Goal: Task Accomplishment & Management: Manage account settings

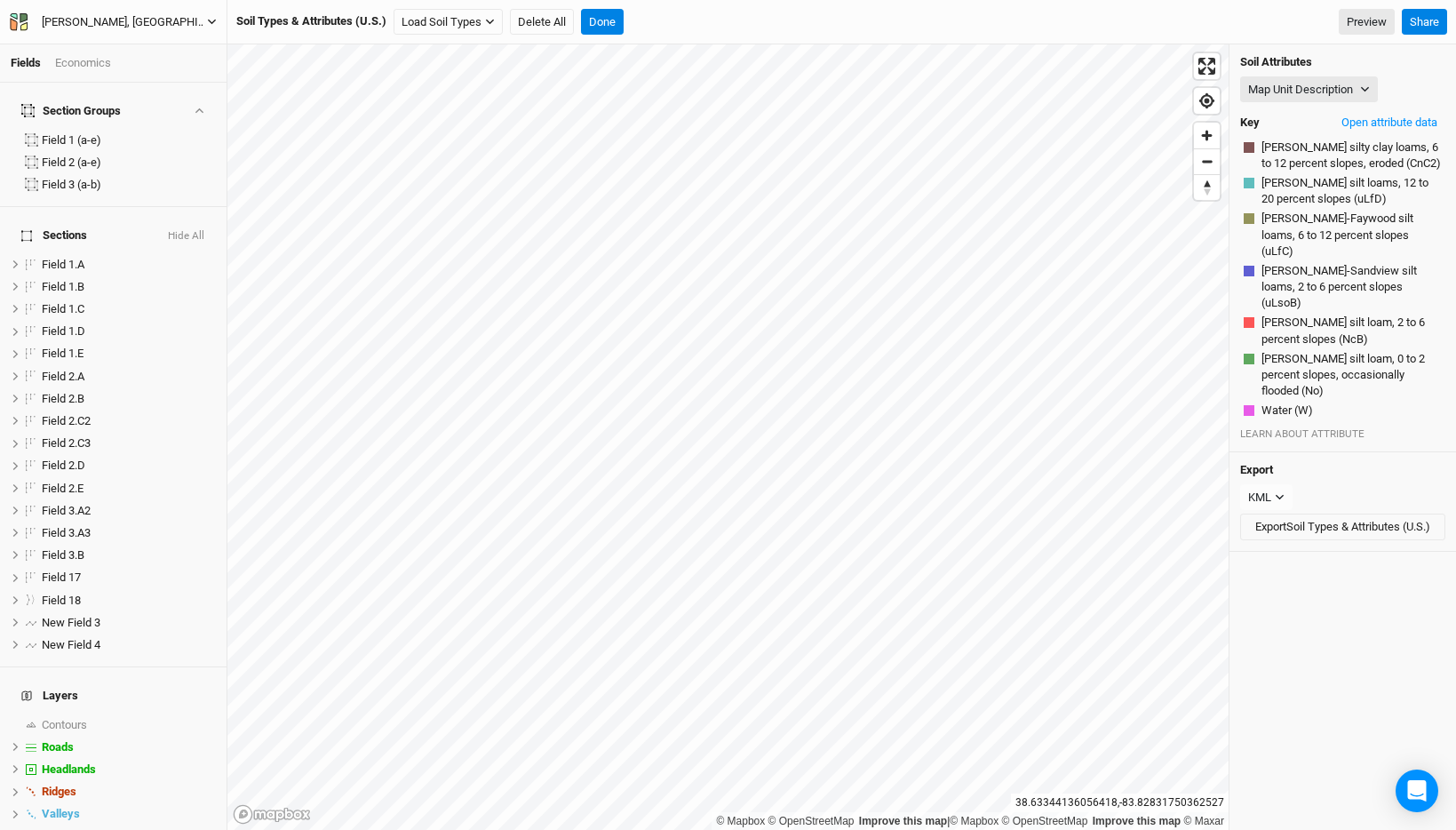
scroll to position [107, 0]
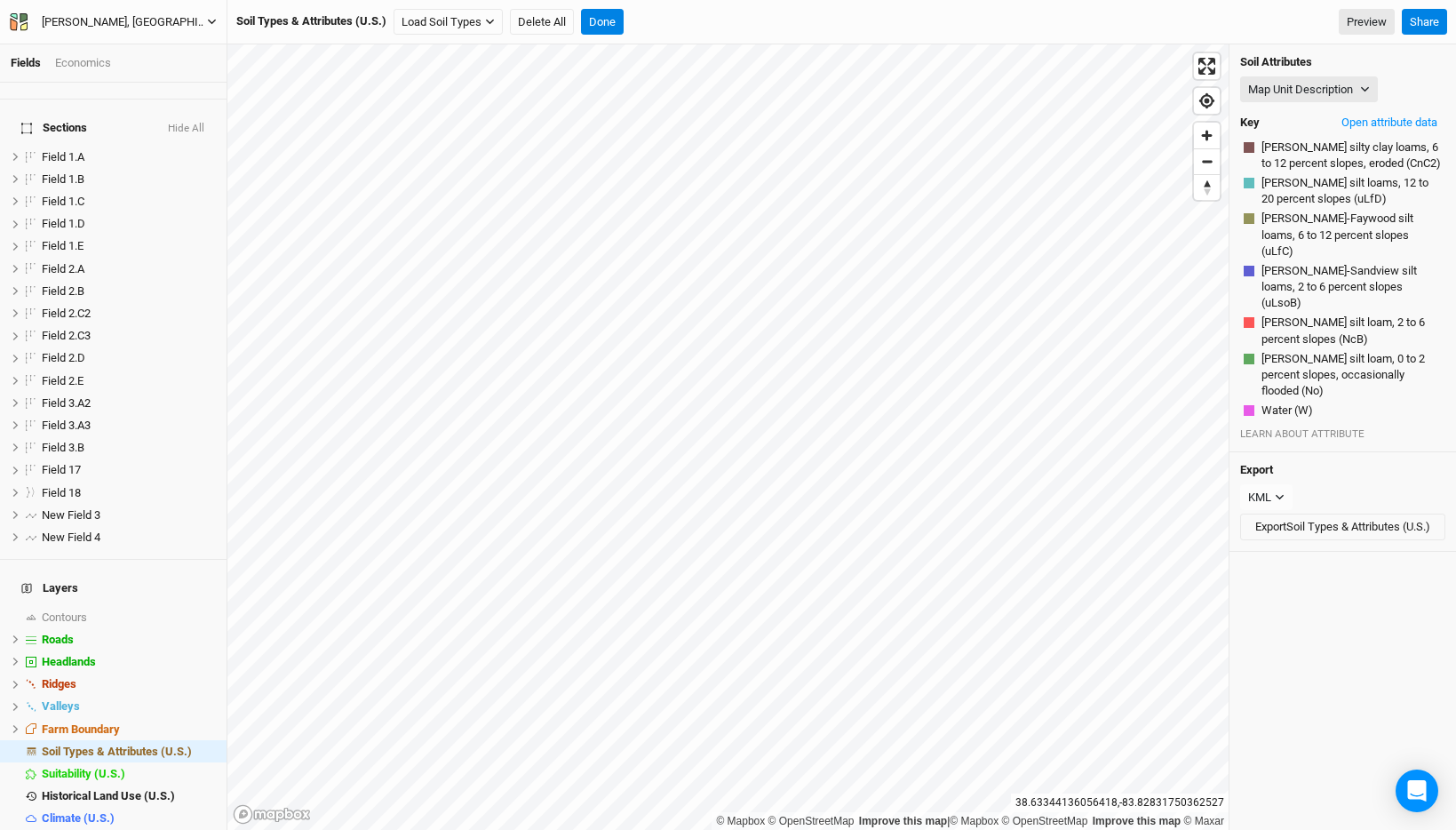
click at [180, 26] on div "[PERSON_NAME], [GEOGRAPHIC_DATA] - Spring '22 - Original" at bounding box center [124, 22] width 165 height 18
click at [175, 56] on button "Back" at bounding box center [147, 49] width 140 height 23
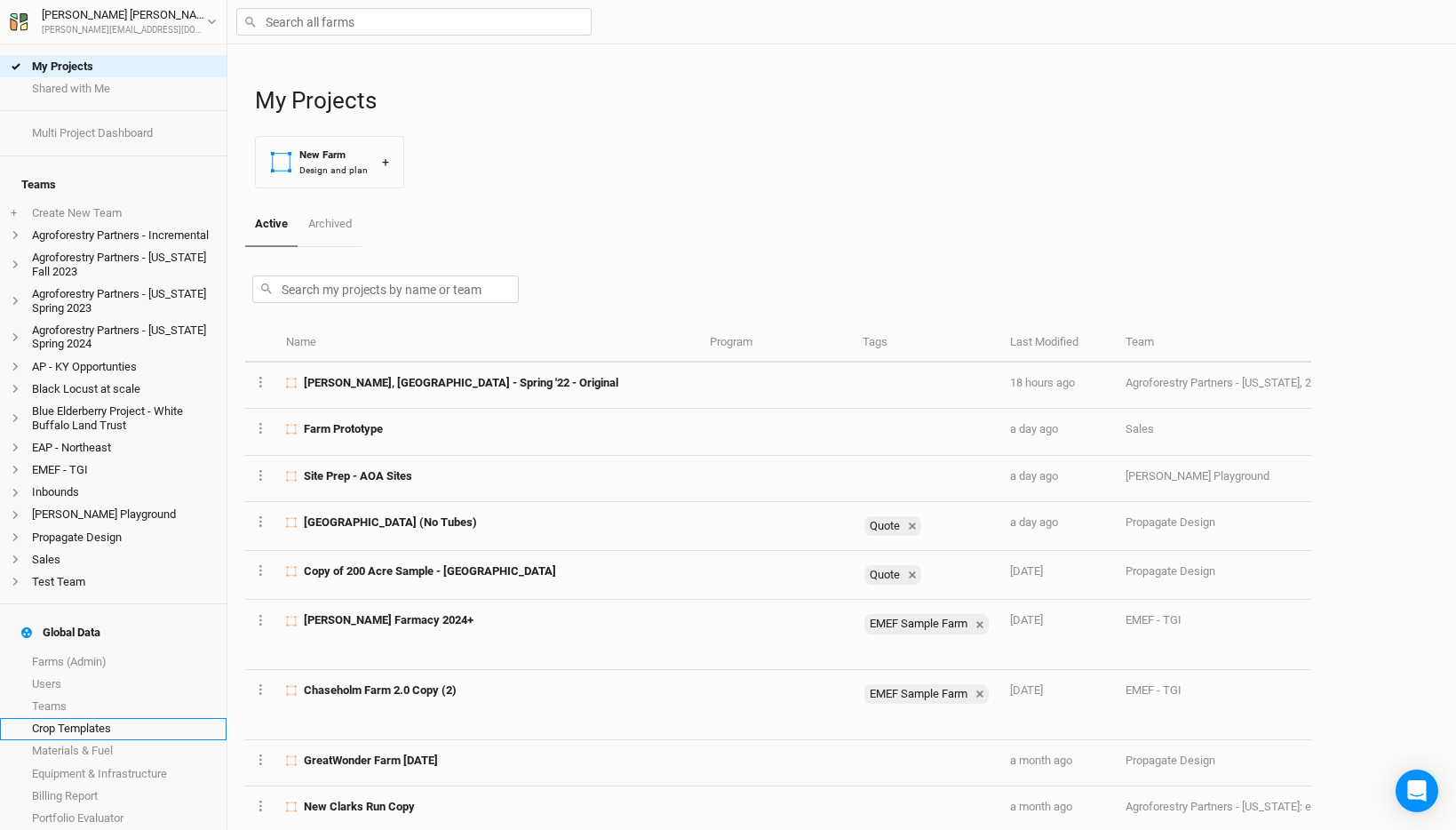
click at [85, 718] on link "Crop Templates" at bounding box center [113, 729] width 227 height 22
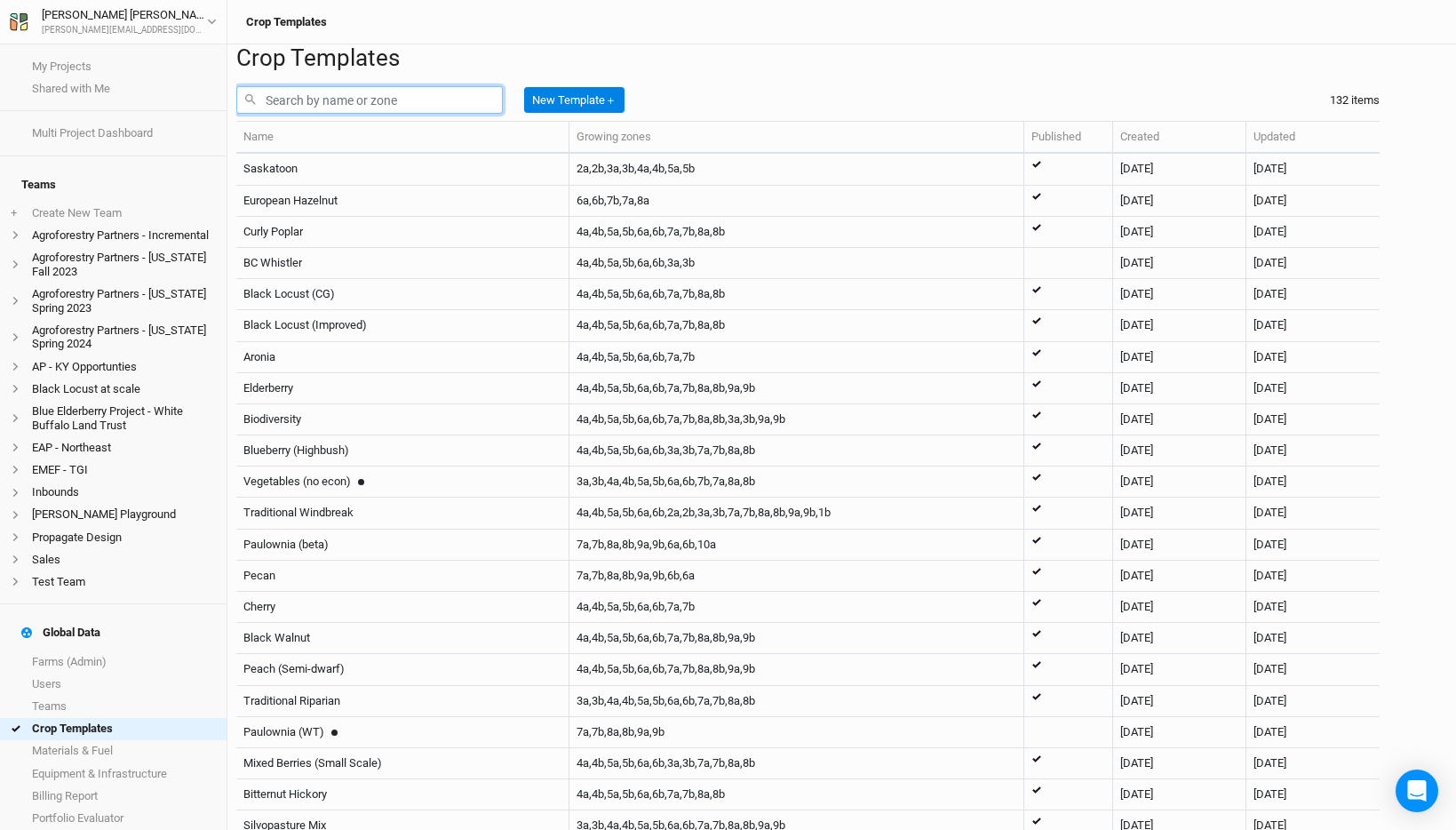
click at [357, 113] on input "text" at bounding box center [370, 100] width 266 height 28
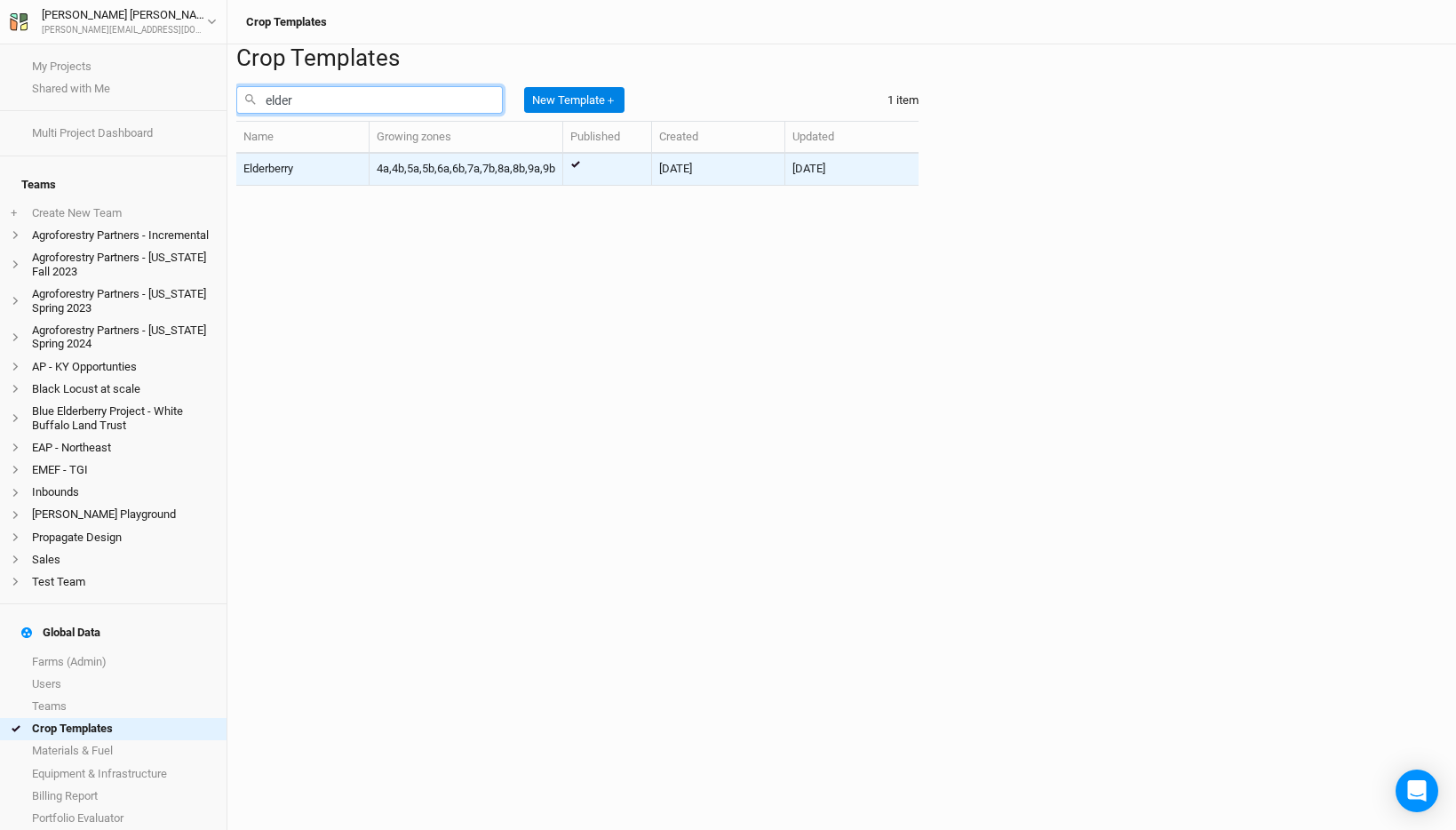
type input "elder"
click at [362, 177] on div "Elderberry" at bounding box center [302, 169] width 118 height 16
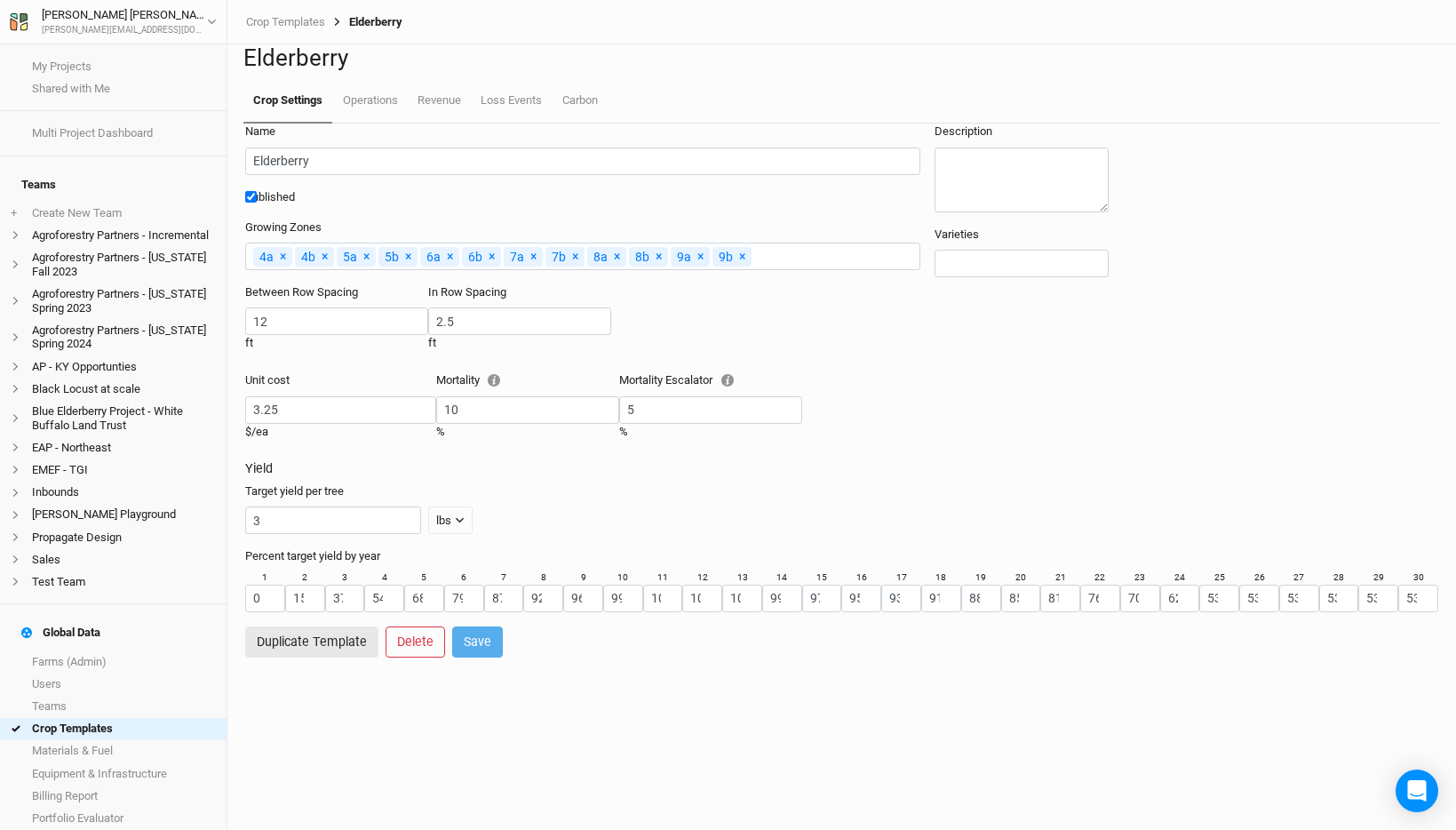
click at [437, 534] on div "3 lbs lbs bft" at bounding box center [842, 521] width 1194 height 28
click at [358, 123] on link "Operations" at bounding box center [369, 101] width 75 height 45
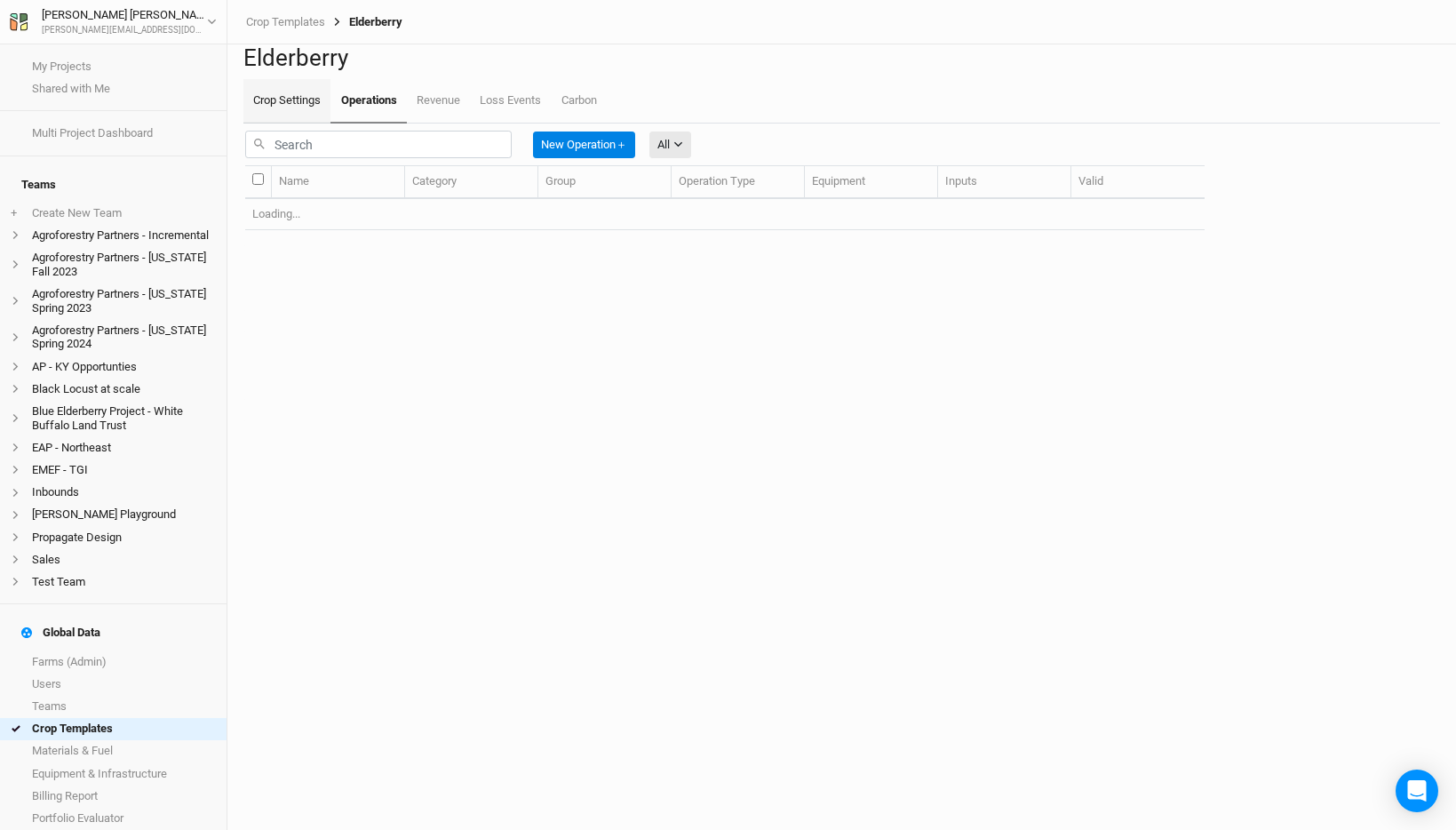
click at [276, 123] on link "Crop Settings" at bounding box center [287, 101] width 87 height 45
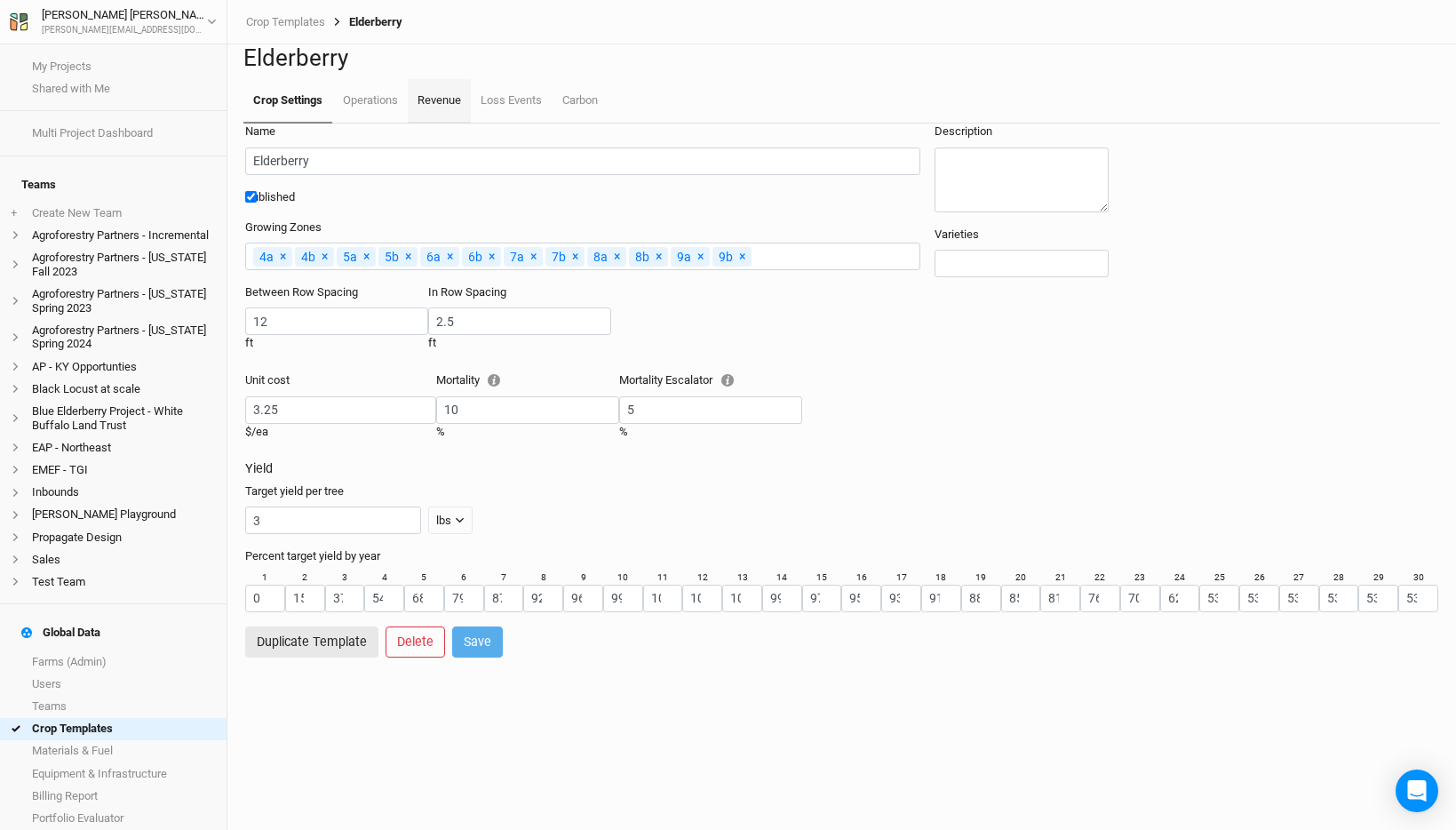
click at [448, 123] on link "Revenue" at bounding box center [438, 101] width 63 height 45
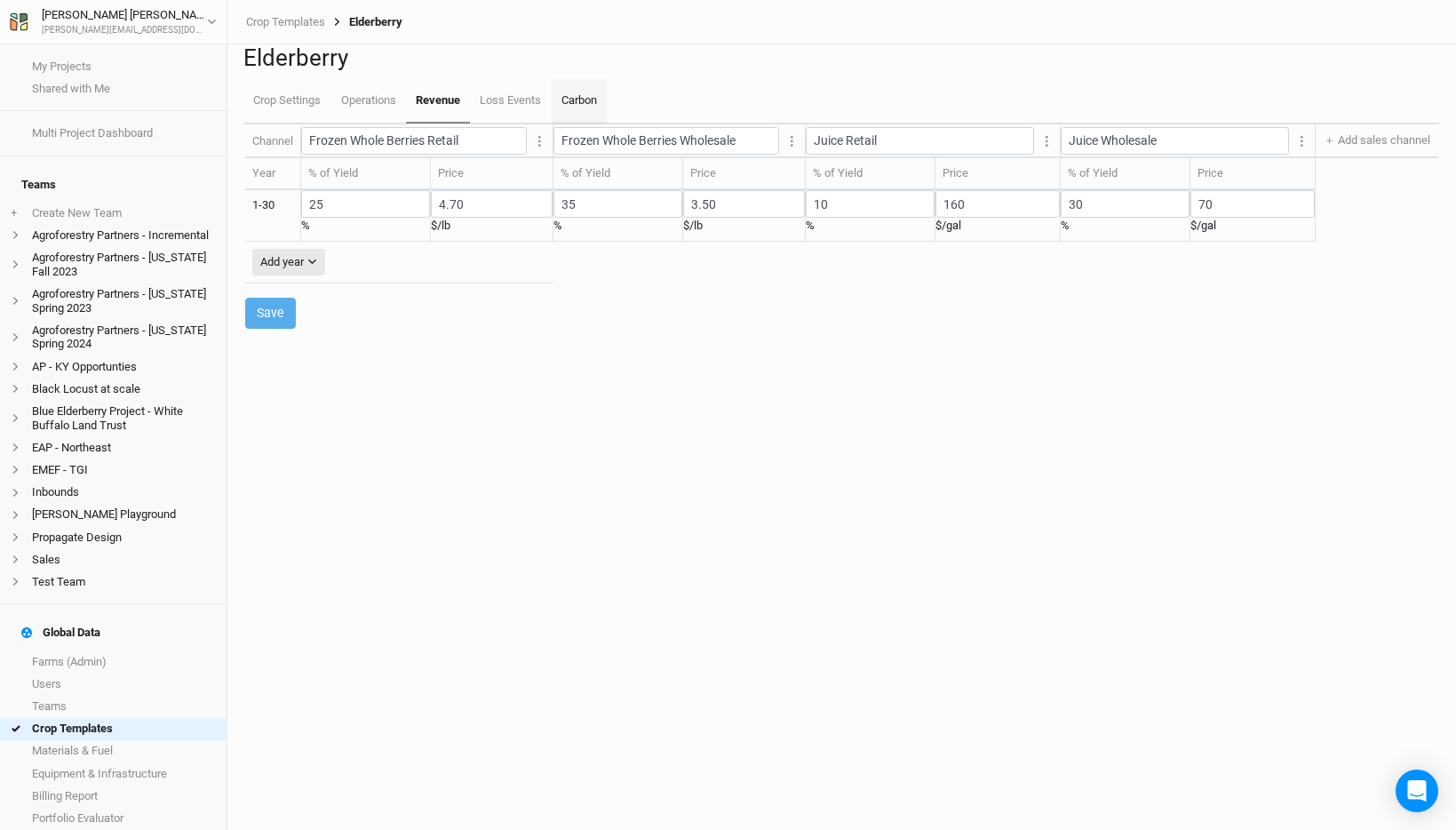
click at [556, 123] on link "Carbon" at bounding box center [578, 101] width 55 height 45
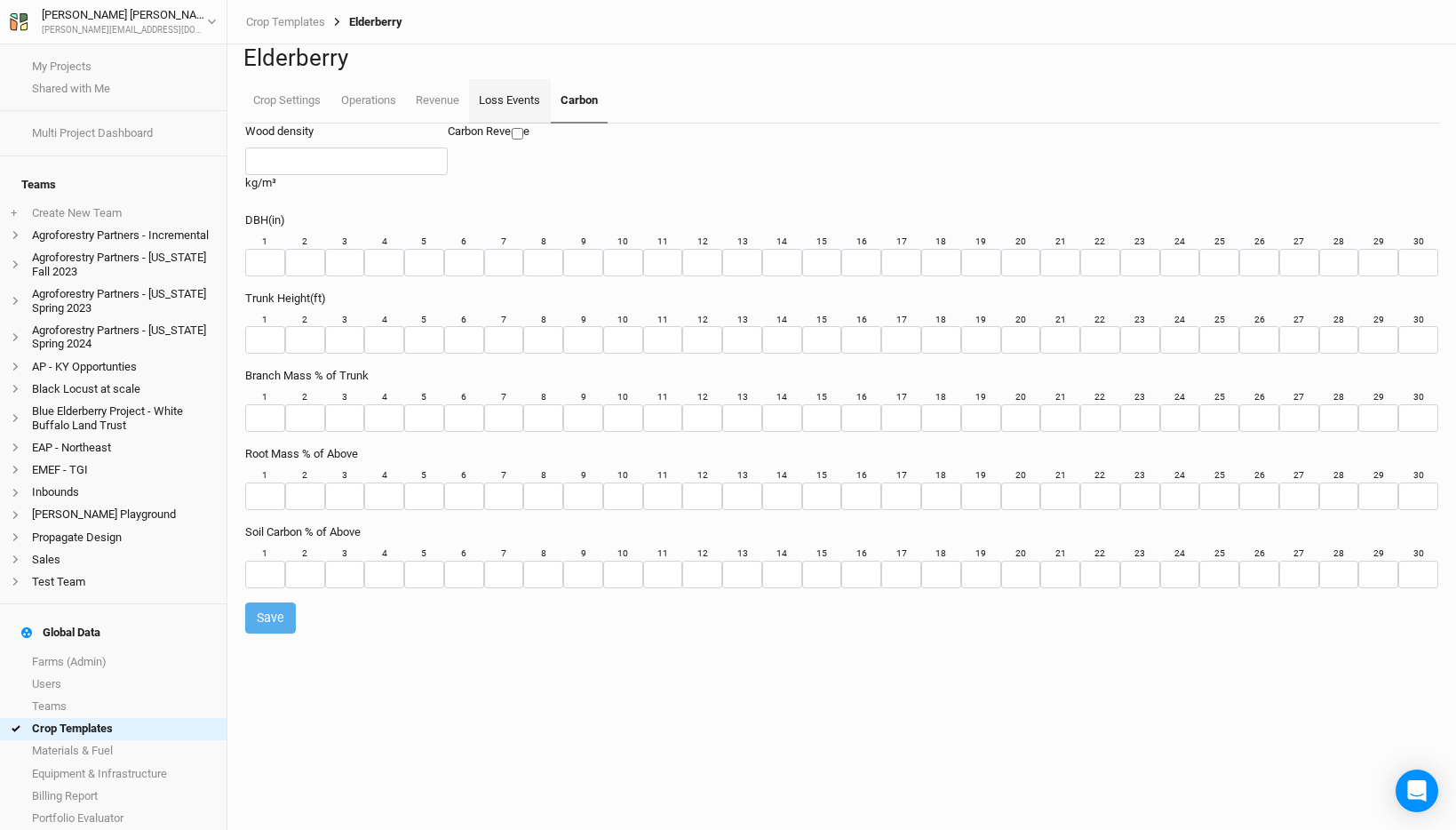
click at [519, 123] on link "Loss Events" at bounding box center [509, 101] width 81 height 45
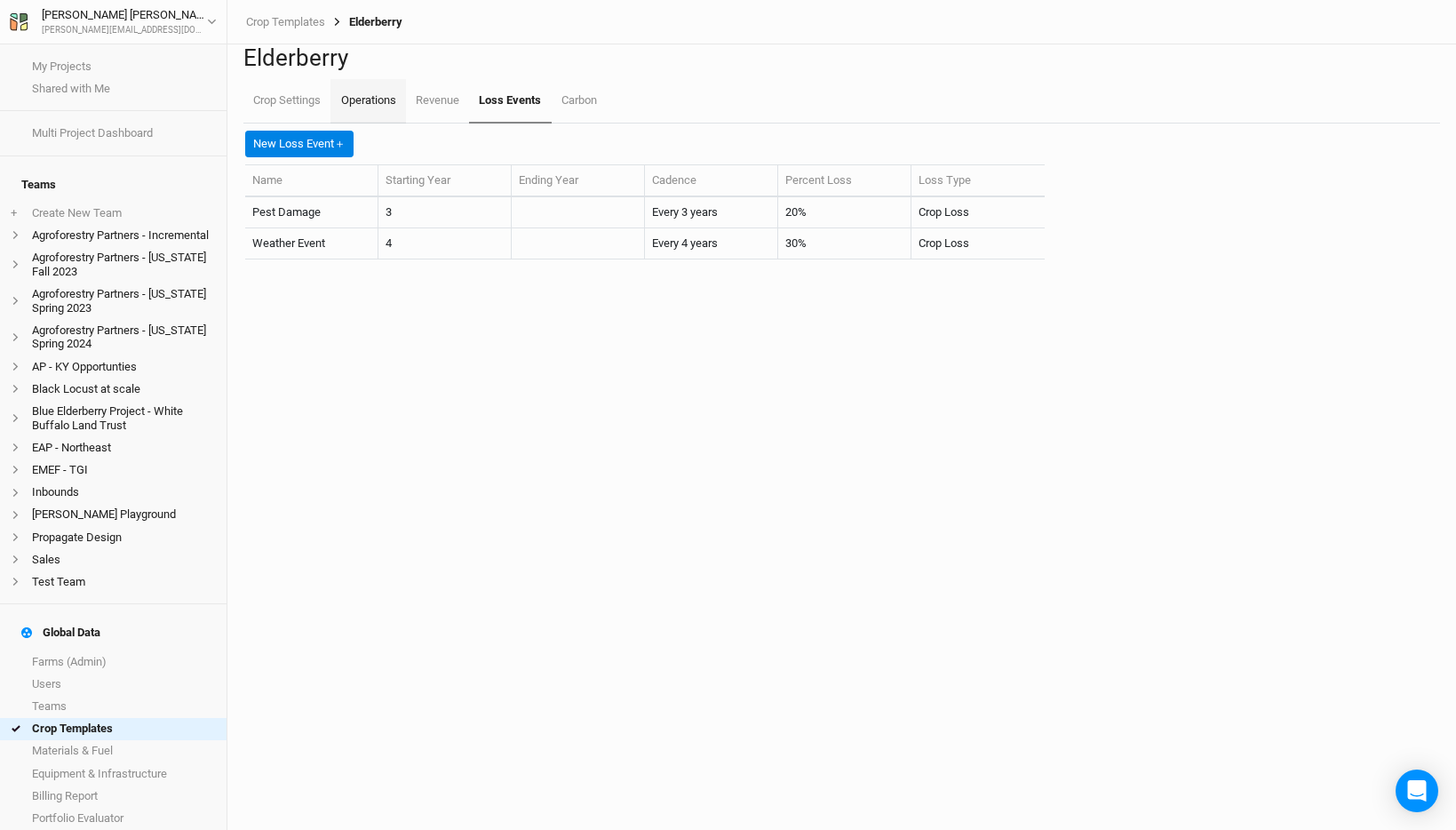
click at [391, 123] on link "Operations" at bounding box center [368, 101] width 75 height 45
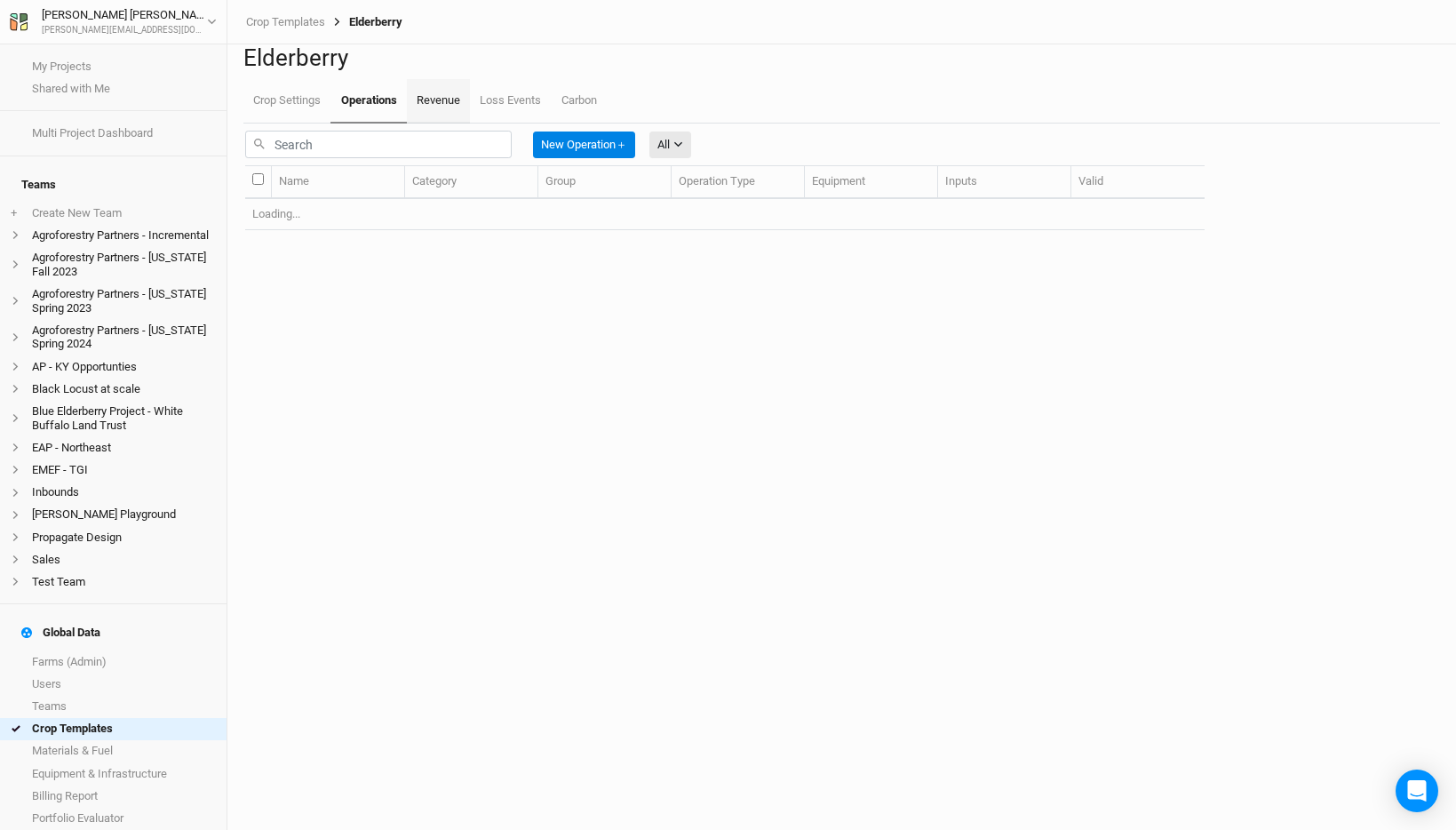
click at [437, 123] on link "Revenue" at bounding box center [437, 101] width 63 height 45
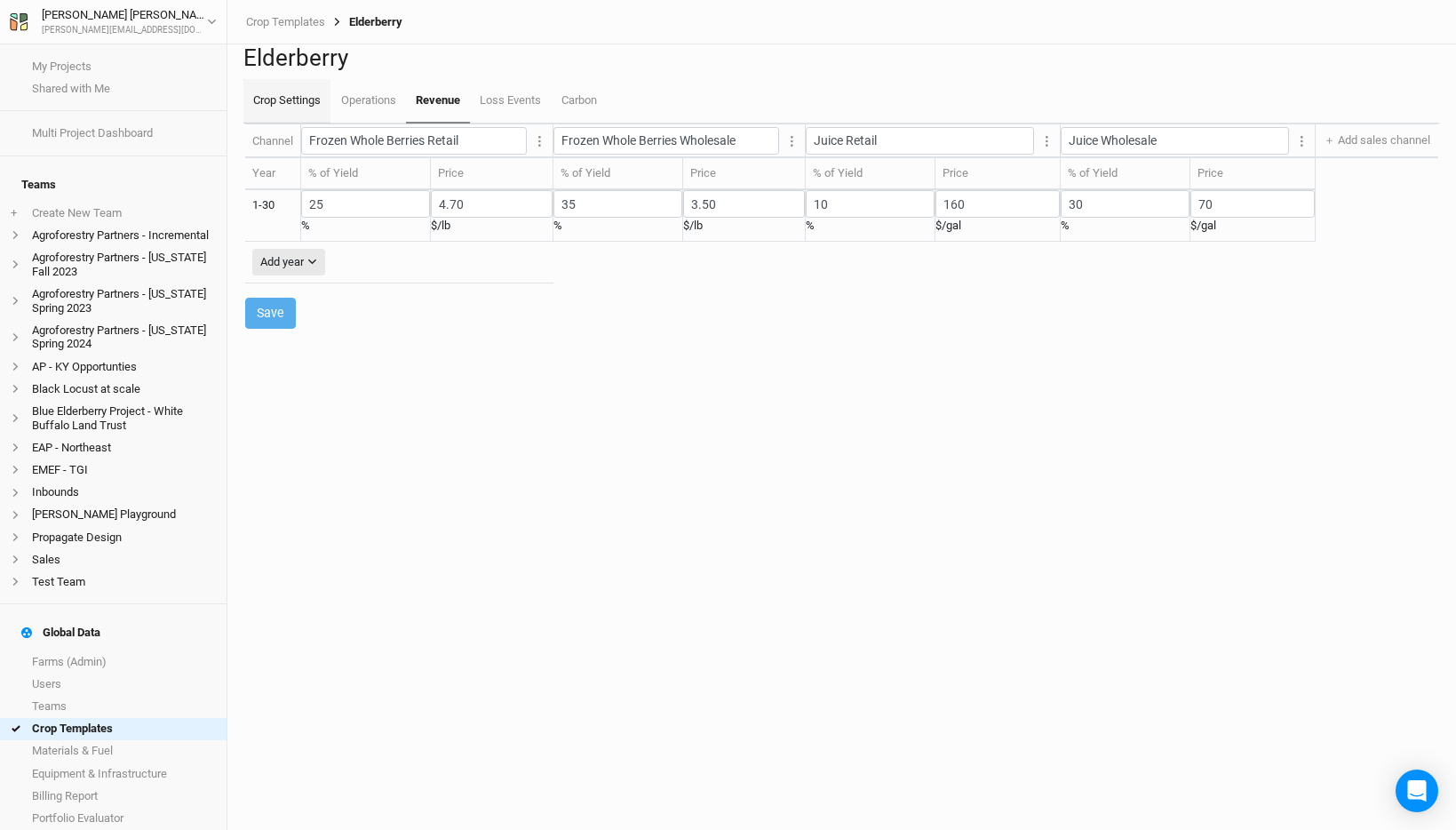
click at [288, 123] on link "Crop Settings" at bounding box center [287, 101] width 87 height 45
